Goal: Task Accomplishment & Management: Use online tool/utility

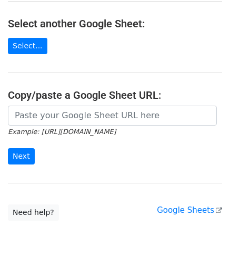
scroll to position [138, 0]
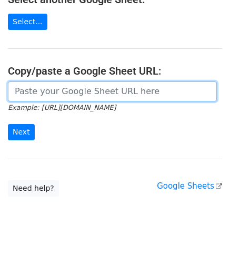
click at [30, 85] on input "url" at bounding box center [112, 91] width 209 height 20
paste input "https://docs.google.com/spreadsheets/d/1SFGF7laVz3hawhk58xy-m7Qv7bHS3qqHppN91_o…"
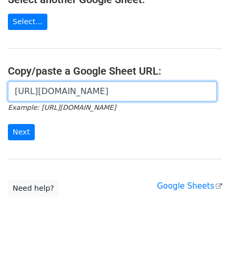
scroll to position [0, 232]
type input "https://docs.google.com/spreadsheets/d/1SFGF7laVz3hawhk58xy-m7Qv7bHS3qqHppN91_o…"
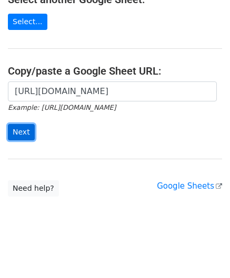
scroll to position [0, 0]
click at [15, 128] on input "Next" at bounding box center [21, 132] width 27 height 16
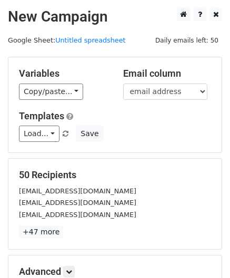
scroll to position [128, 0]
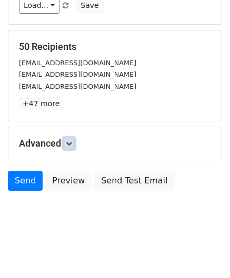
click at [71, 140] on icon at bounding box center [69, 143] width 6 height 6
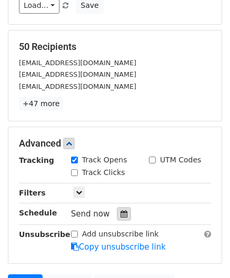
click at [120, 215] on icon at bounding box center [123, 213] width 7 height 7
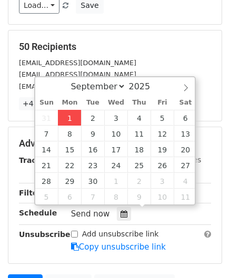
type input "[DATE] 12:00"
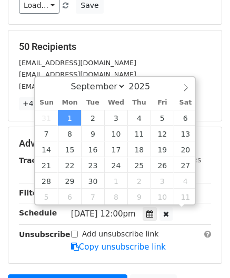
scroll to position [0, 0]
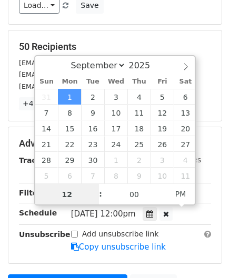
paste input "Hour"
type input "2"
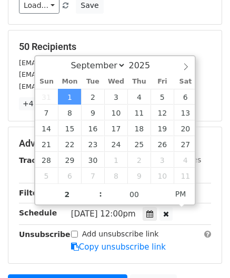
type input "[DATE] 14:00"
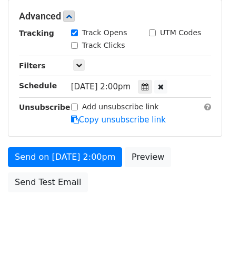
scroll to position [255, 0]
